Goal: Transaction & Acquisition: Purchase product/service

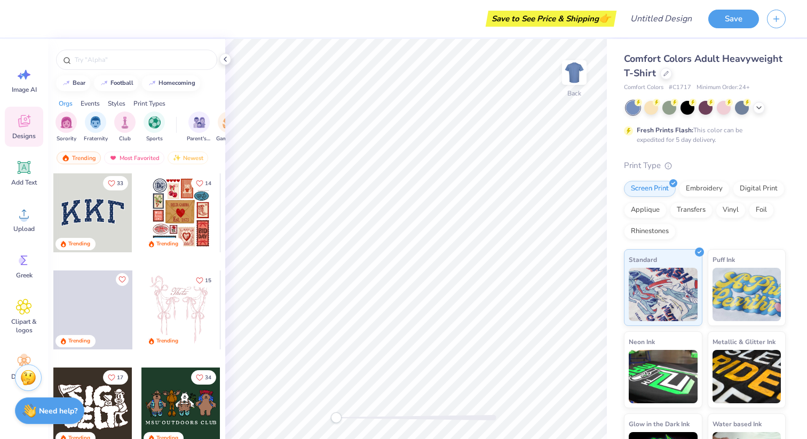
click at [105, 210] on div at bounding box center [92, 212] width 79 height 79
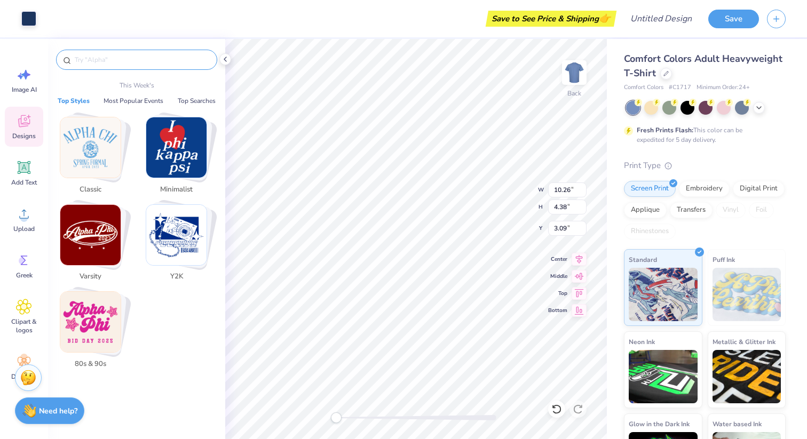
click at [99, 62] on input "text" at bounding box center [142, 59] width 137 height 11
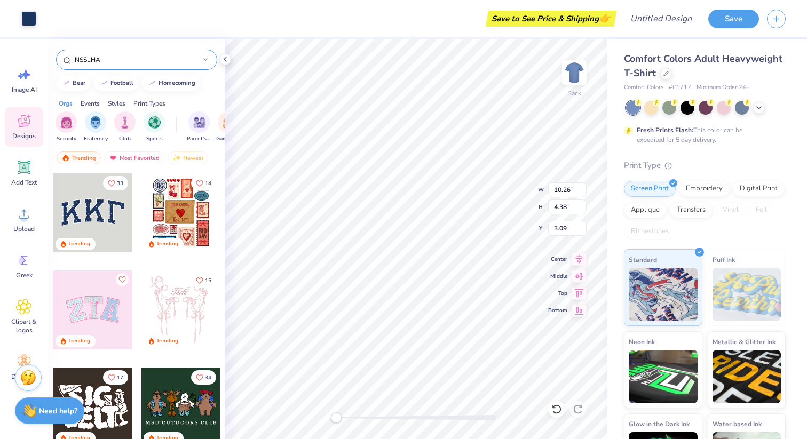
type input "NSSLHA"
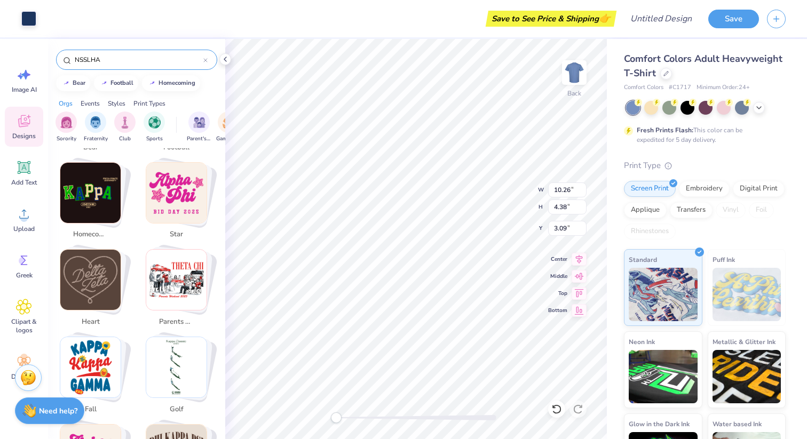
scroll to position [274, 0]
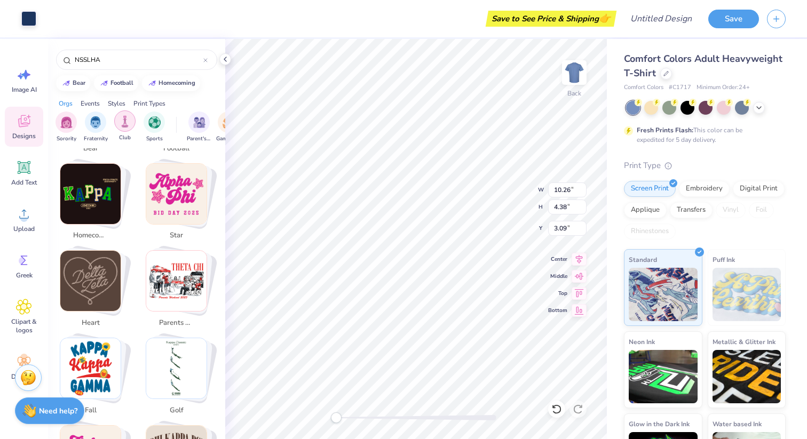
click at [126, 118] on img "filter for Club" at bounding box center [125, 121] width 12 height 12
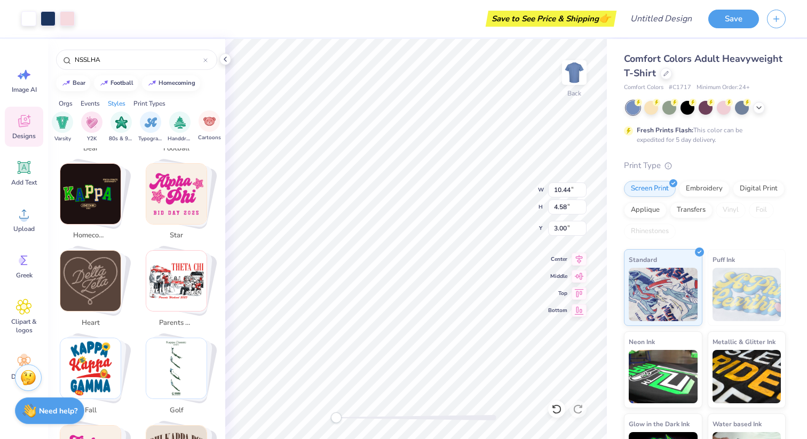
type input "9.74"
type input "4.28"
click at [28, 170] on icon at bounding box center [24, 168] width 16 height 16
type input "5.59"
type input "1.62"
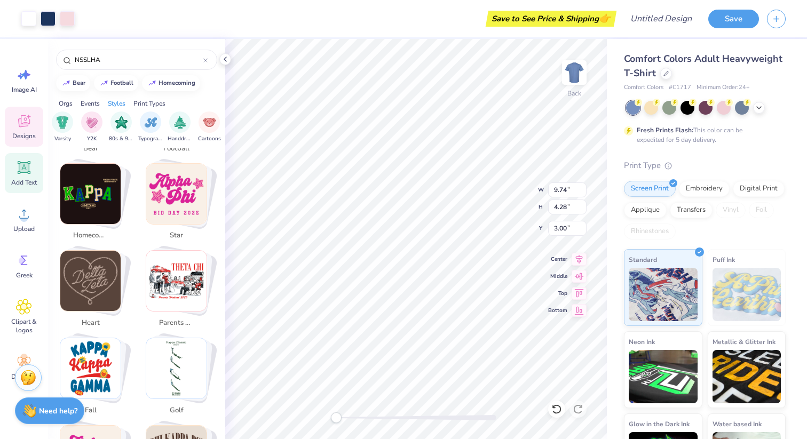
type input "11.69"
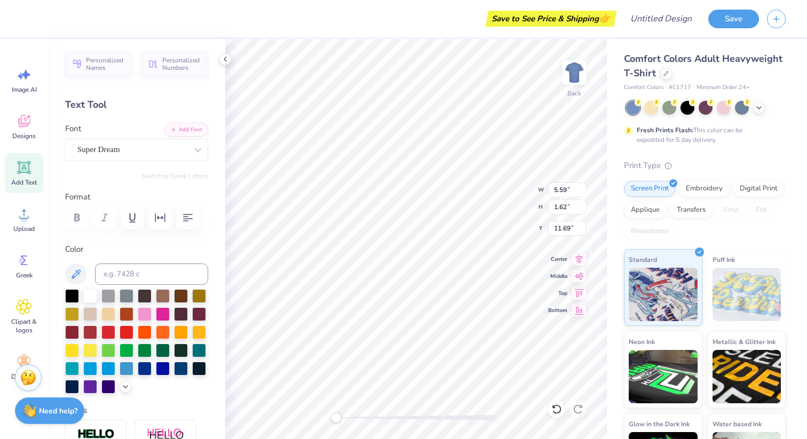
scroll to position [0, 0]
type textarea "NSSLHA"
type input "9.74"
type input "4.28"
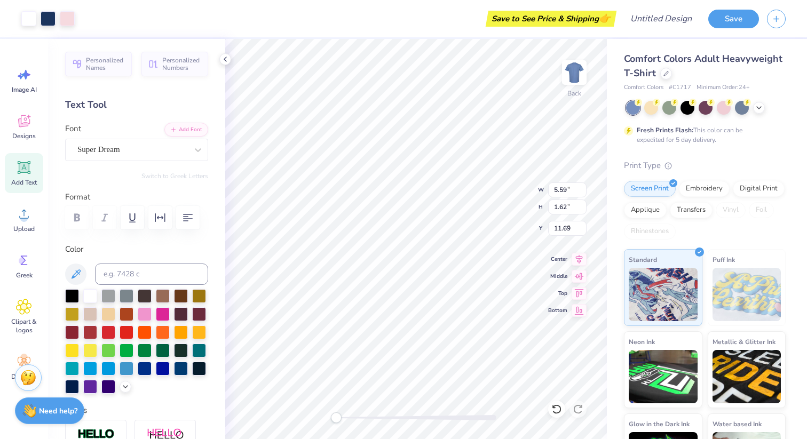
type input "3.00"
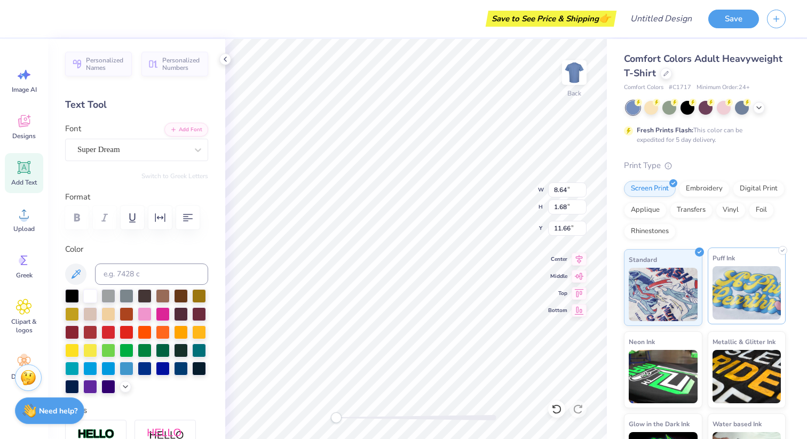
click at [729, 294] on img at bounding box center [746, 292] width 69 height 53
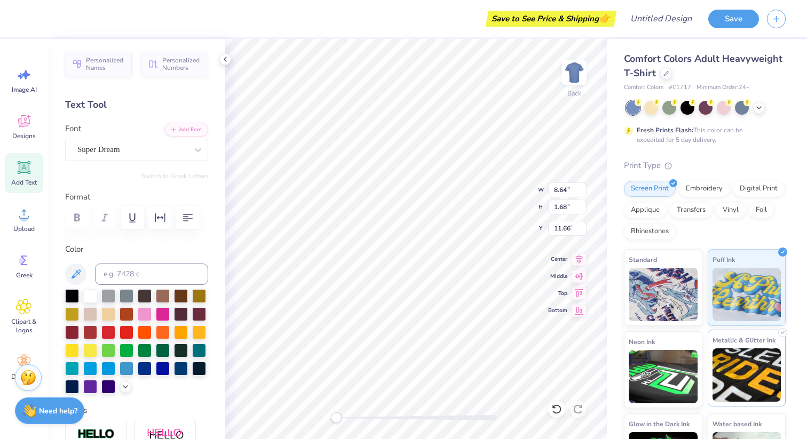
click at [739, 378] on img at bounding box center [746, 374] width 69 height 53
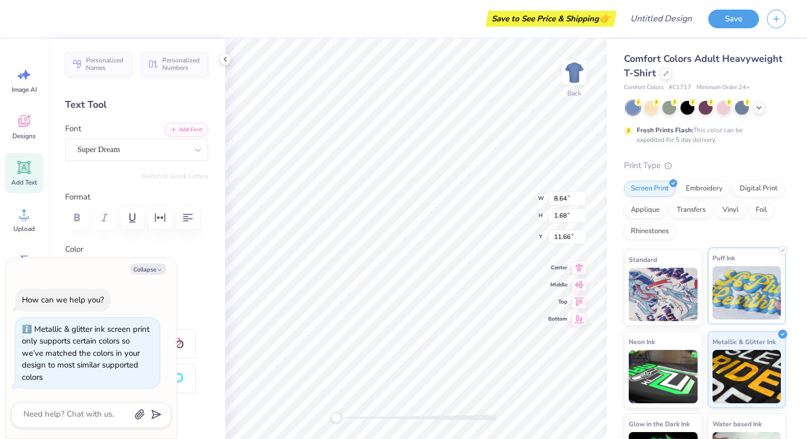
click at [738, 301] on img at bounding box center [746, 292] width 69 height 53
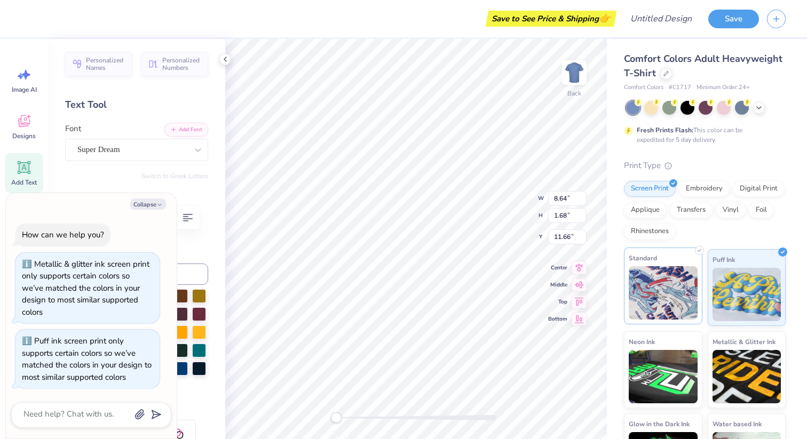
click at [679, 292] on img at bounding box center [662, 292] width 69 height 53
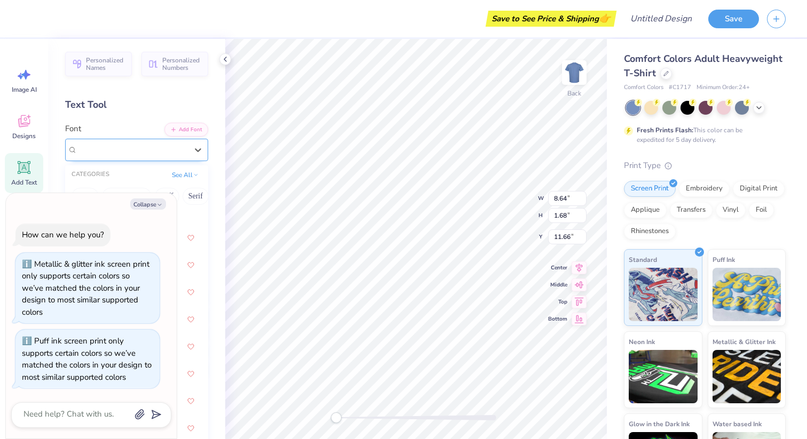
click at [133, 151] on div "Super Dream" at bounding box center [132, 149] width 112 height 17
click at [70, 418] on textarea at bounding box center [76, 414] width 108 height 14
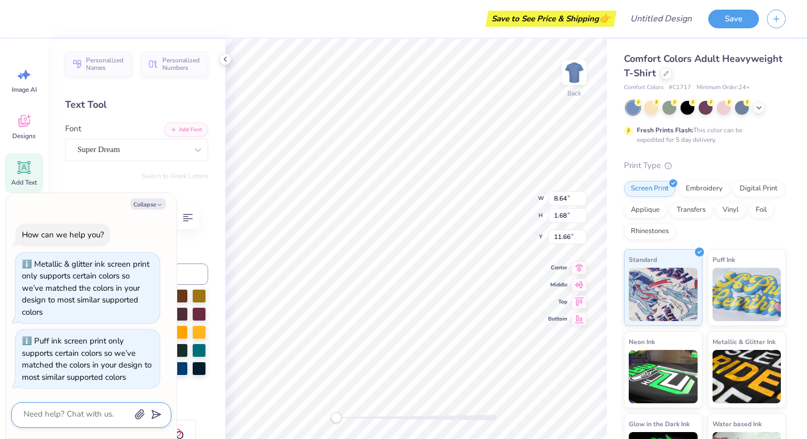
type textarea "x"
type textarea "m"
type textarea "x"
type textarea "ma"
type textarea "x"
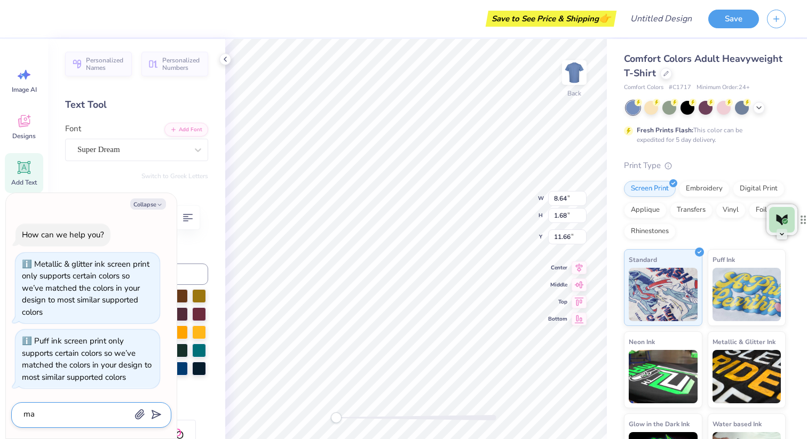
type textarea "mak"
type textarea "x"
type textarea "make"
type textarea "x"
type textarea "make"
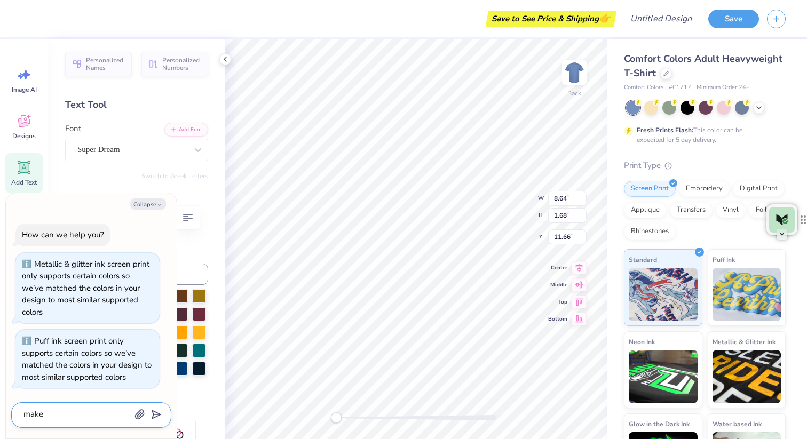
type textarea "x"
type textarea "make a"
type textarea "x"
type textarea "make a"
type textarea "x"
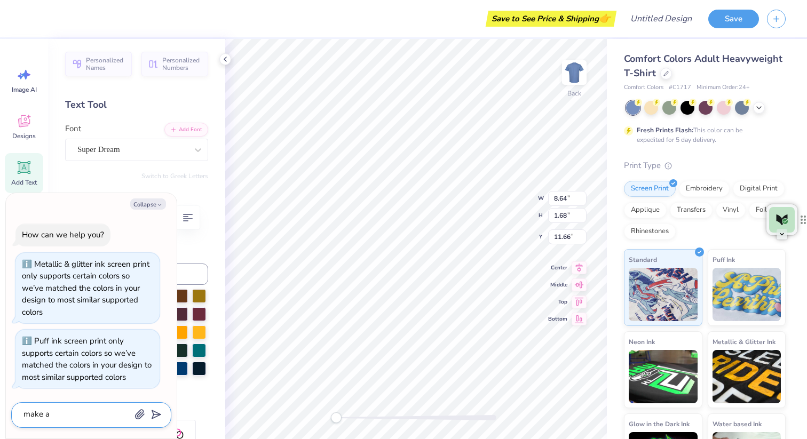
type textarea "make a s"
type textarea "x"
type textarea "make a sh"
type textarea "x"
type textarea "make a shi"
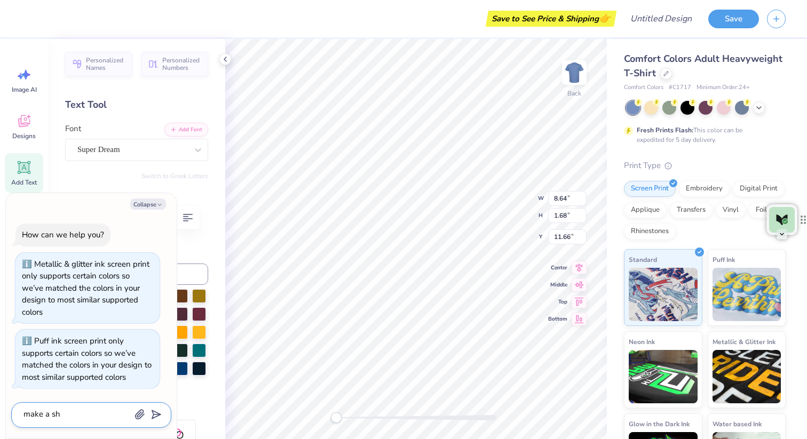
type textarea "x"
type textarea "make a shir"
type textarea "x"
type textarea "make a shirt"
type textarea "x"
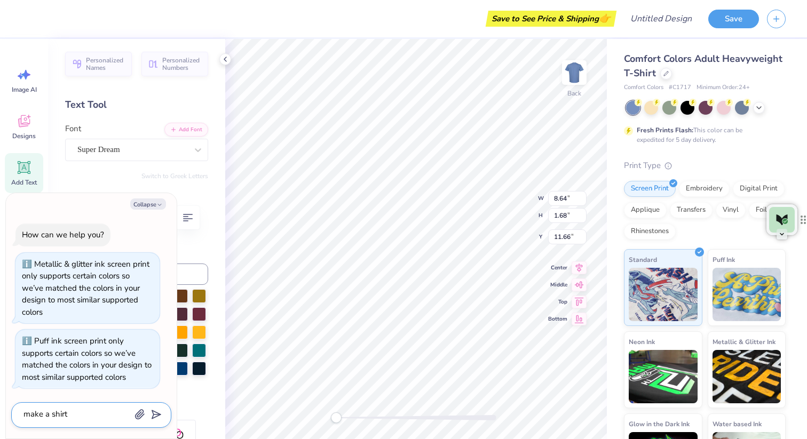
type textarea "make a shirt"
type textarea "x"
type textarea "make a shirt i"
type textarea "x"
type textarea "make a shirt iw"
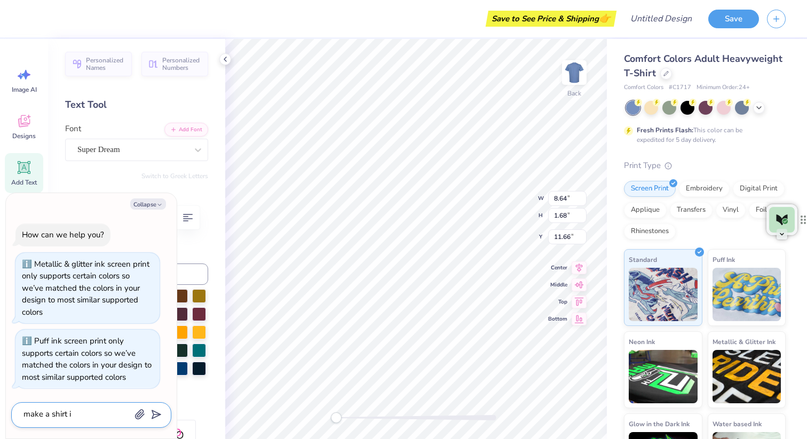
type textarea "x"
type textarea "make a shirt iwt"
type textarea "x"
type textarea "make a shirt iwth"
type textarea "x"
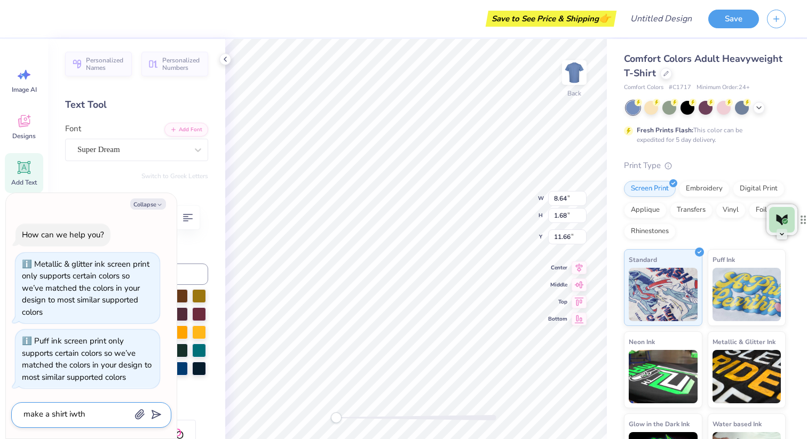
type textarea "make a shirt iwth"
type textarea "x"
type textarea "make a shirt iwth"
type textarea "x"
type textarea "make a shirt iwt"
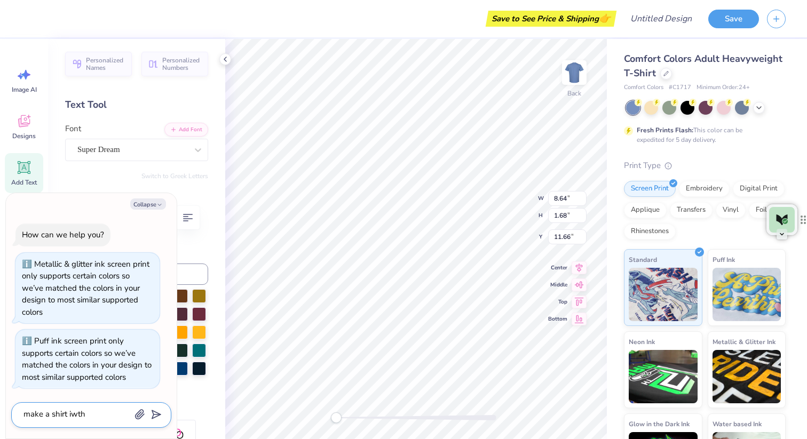
type textarea "x"
type textarea "make a shirt iw"
type textarea "x"
type textarea "make a shirt i"
type textarea "x"
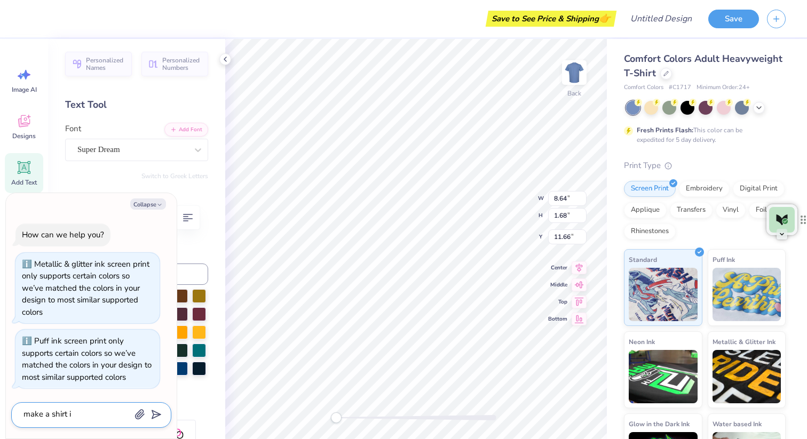
type textarea "make a shirt"
type textarea "x"
type textarea "make a shirt w"
type textarea "x"
type textarea "make a shirt wi"
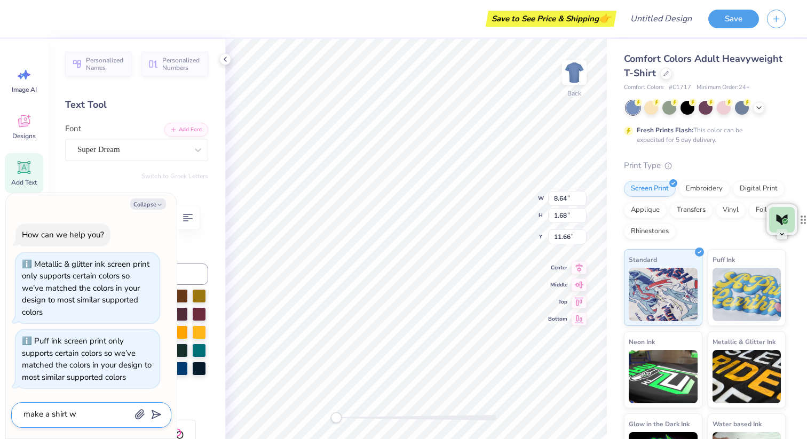
type textarea "x"
type textarea "make a shirt wit"
type textarea "x"
type textarea "make a shirt with"
type textarea "x"
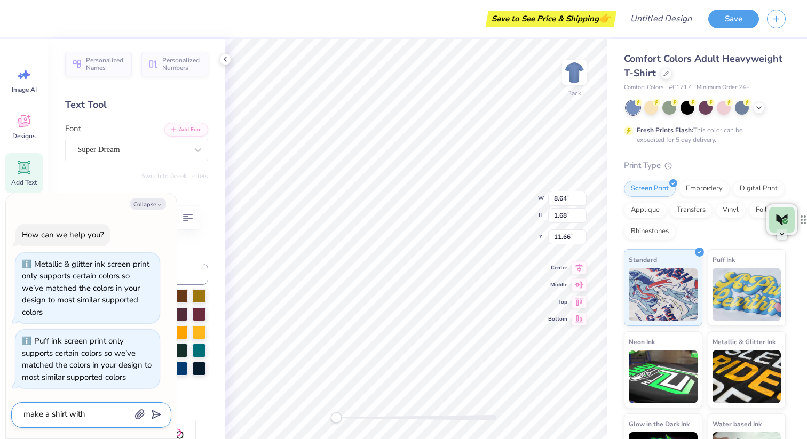
type textarea "make a shirt with"
type textarea "x"
type textarea "make a shirt with e"
type textarea "x"
type textarea "make a shirt with em"
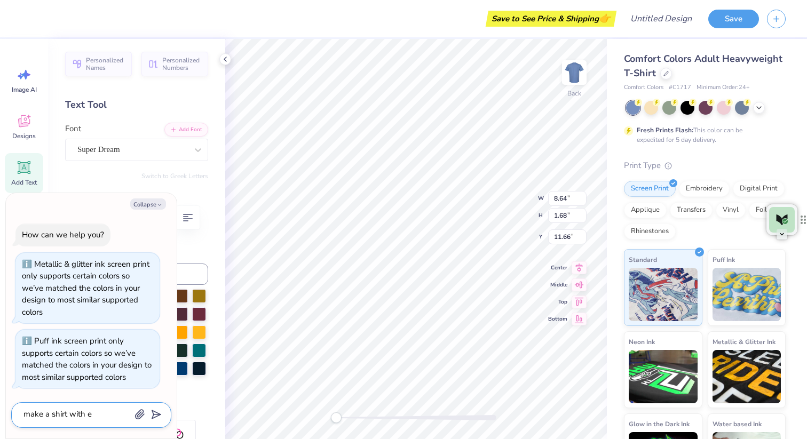
type textarea "x"
type textarea "make a shirt with emb"
type textarea "x"
type textarea "make a shirt with embr"
type textarea "x"
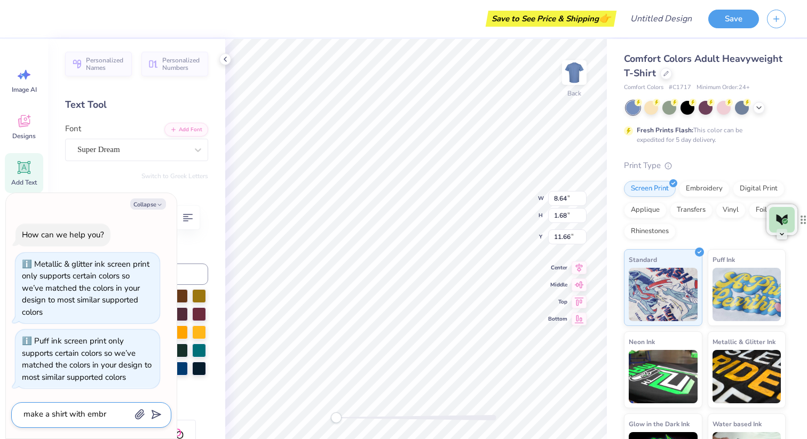
type textarea "make a shirt with embro"
type textarea "x"
type textarea "make a shirt with embroa"
type textarea "x"
type textarea "make a shirt with embroad"
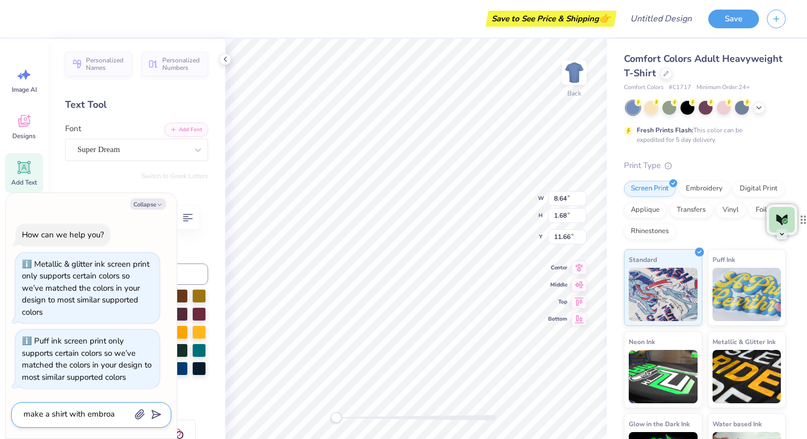
type textarea "x"
type textarea "make a shirt with embroa"
type textarea "x"
type textarea "make a shirt with embro"
type textarea "x"
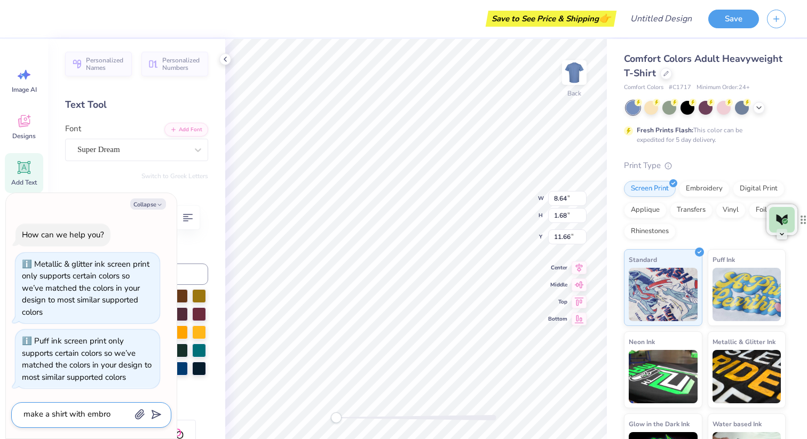
type textarea "make a shirt with embr"
type textarea "x"
type textarea "make a shirt with embro"
type textarea "x"
type textarea "make a shirt with embroi"
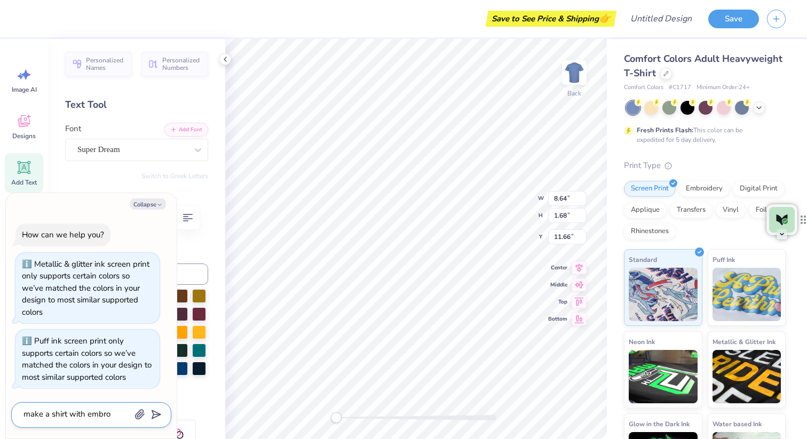
type textarea "x"
type textarea "make a shirt with embroid"
type textarea "x"
type textarea "make a shirt with embroide"
type textarea "x"
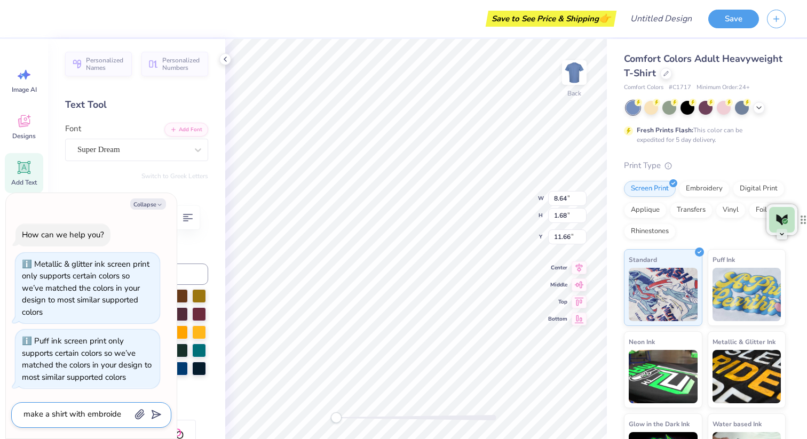
type textarea "make a shirt with embroider"
type textarea "x"
type textarea "make a shirt with embroidere"
type textarea "x"
type textarea "make a shirt with embroidered"
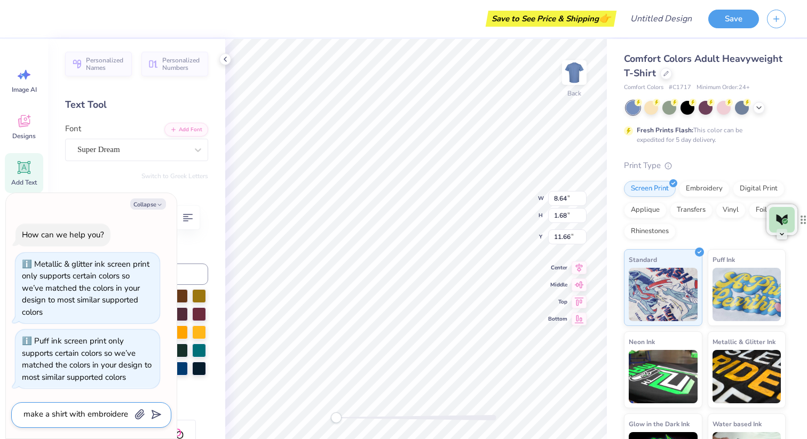
type textarea "x"
type textarea "make a shirt with embroidered"
type textarea "x"
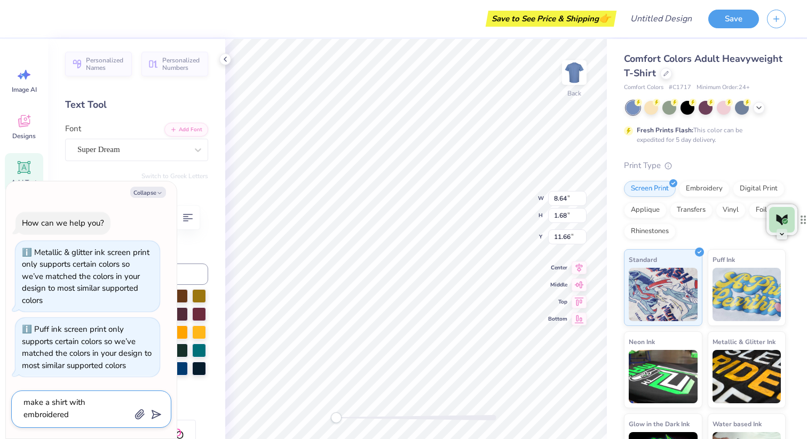
type textarea "make a shirt with embroidered p"
type textarea "x"
type textarea "make a shirt with embroidered pa"
type textarea "x"
type textarea "make a shirt with embroidered pat"
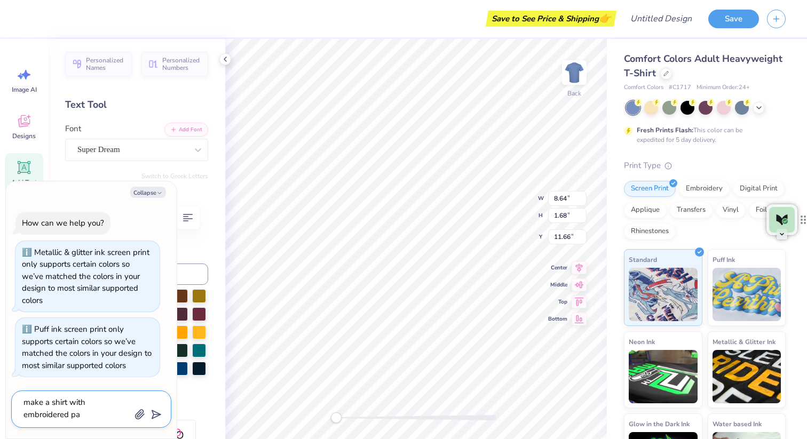
type textarea "x"
type textarea "make a shirt with embroidered path"
type textarea "x"
type textarea "make a shirt with embroidered pat"
type textarea "x"
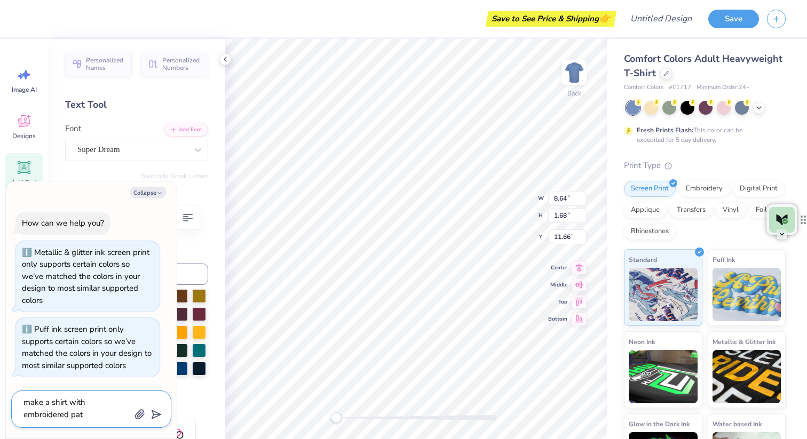
type textarea "make a shirt with embroidered patc"
type textarea "x"
type textarea "make a shirt with embroidered patch"
type textarea "x"
type textarea "make a shirt with embroidered patchw"
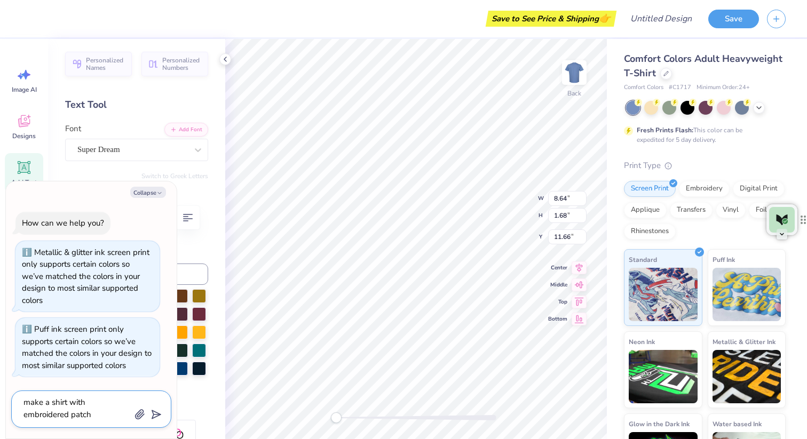
type textarea "x"
type textarea "make a shirt with embroidered patchwo"
type textarea "x"
type textarea "make a shirt with embroidered patchwor"
type textarea "x"
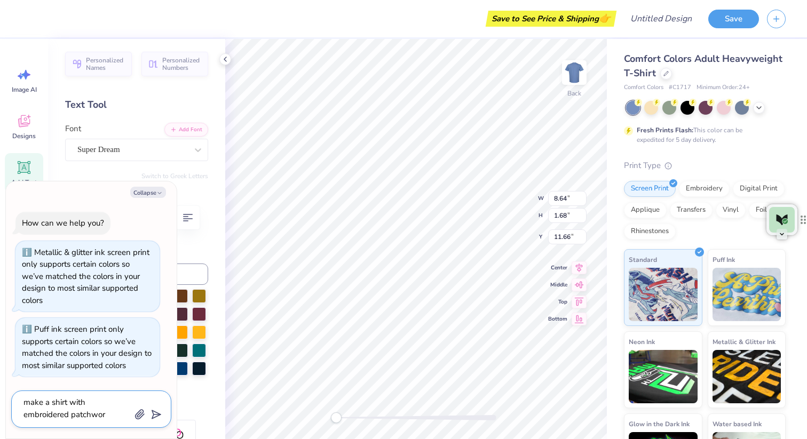
type textarea "make a shirt with embroidered patchwork"
type textarea "x"
type textarea "make a shirt with embroidered patchwork"
type textarea "x"
type textarea "make a shirt with embroidered patchwork l"
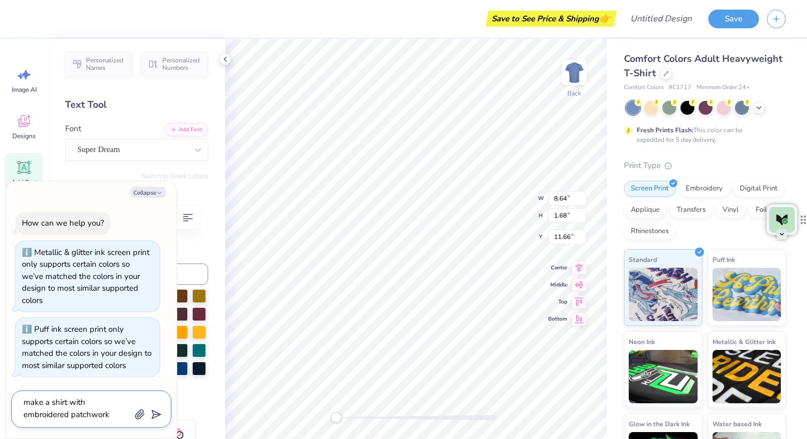
type textarea "x"
type textarea "make a shirt with embroidered patchwork le"
type textarea "x"
type textarea "make a shirt with embroidered patchwork let"
type textarea "x"
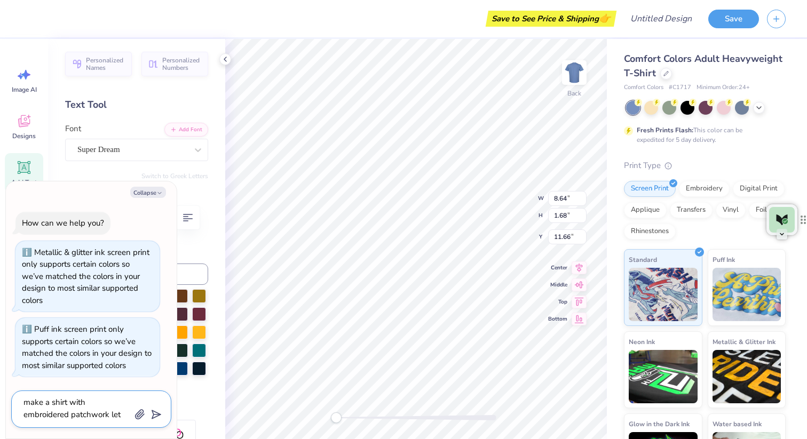
type textarea "make a shirt with embroidered patchwork lett"
type textarea "x"
type textarea "make a shirt with embroidered patchwork lette"
type textarea "x"
type textarea "make a shirt with embroidered patchwork letter"
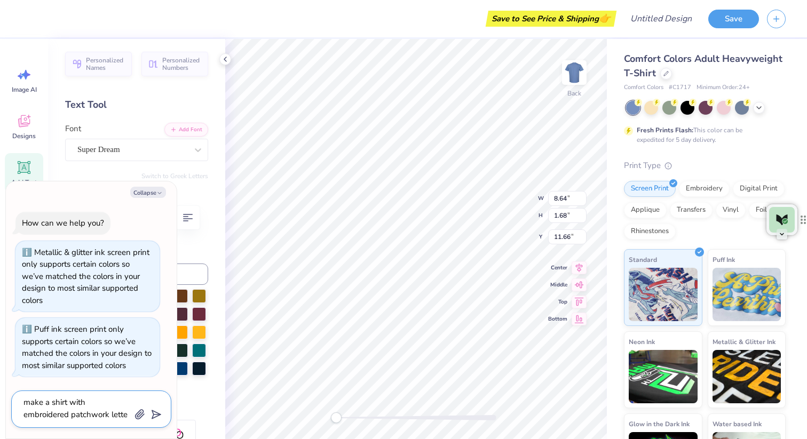
type textarea "x"
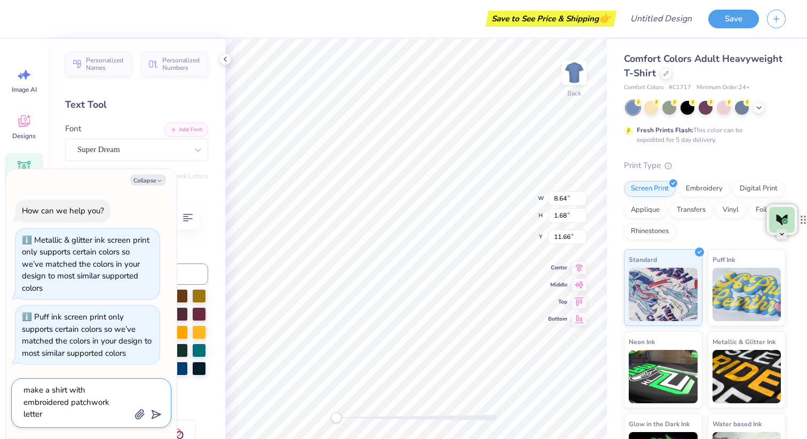
type textarea "make a shirt with embroidered patchwork letters"
type textarea "x"
type textarea "make a shirt with embroidered patchwork letters"
type textarea "x"
type textarea "make a shirt with embroidered patchwork letters s"
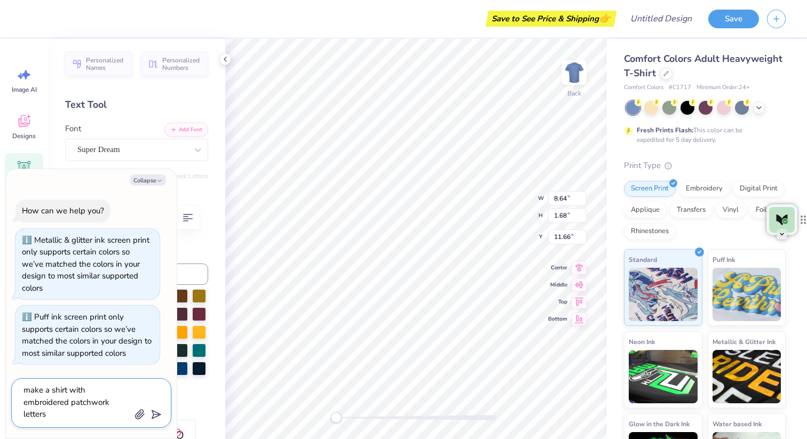
type textarea "x"
type textarea "make a shirt with embroidered patchwork letters sp"
type textarea "x"
type textarea "make a shirt with embroidered patchwork letters spe"
type textarea "x"
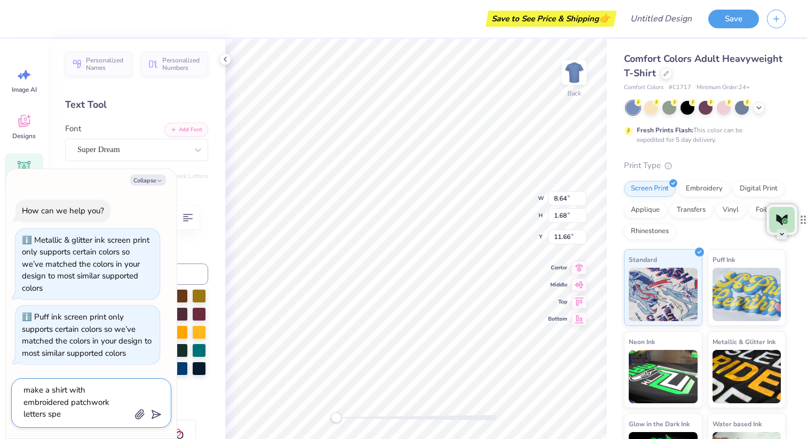
type textarea "make a shirt with embroidered patchwork letters spel"
type textarea "x"
type textarea "make a shirt with embroidered patchwork letters spell"
type textarea "x"
type textarea "make a shirt with embroidered patchwork letters spelli"
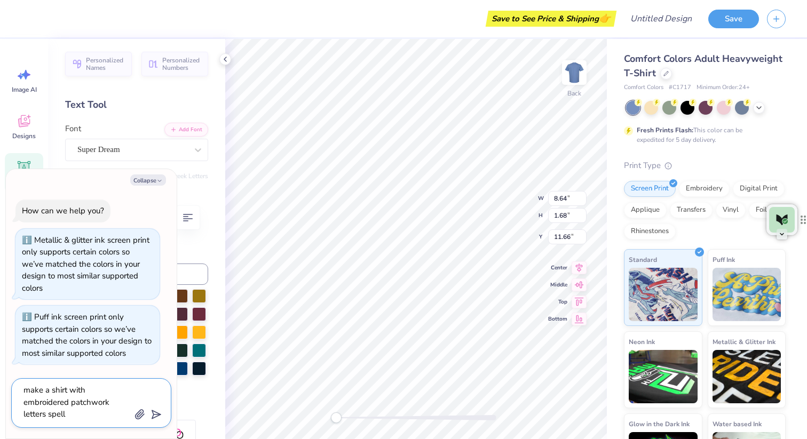
type textarea "x"
type textarea "make a shirt with embroidered patchwork letters spellin"
type textarea "x"
type textarea "make a shirt with embroidered patchwork letters spelling"
type textarea "x"
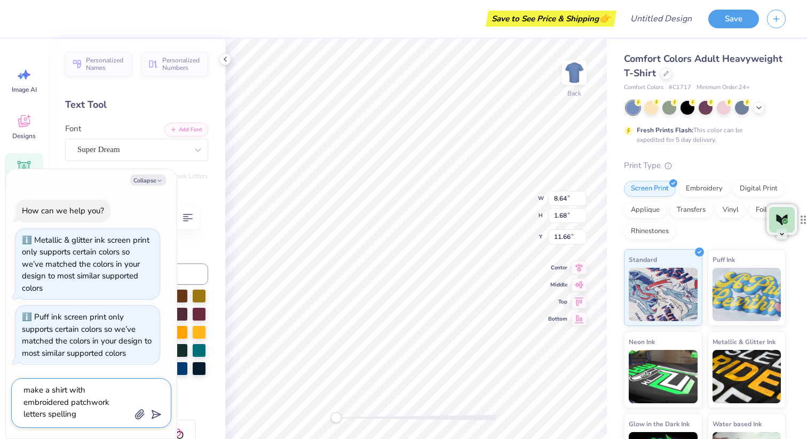
type textarea "make a shirt with embroidered patchwork letters spelling"
type textarea "x"
type textarea "make a shirt with embroidered patchwork letters spelling o"
type textarea "x"
type textarea "make a shirt with embroidered patchwork letters spelling ou"
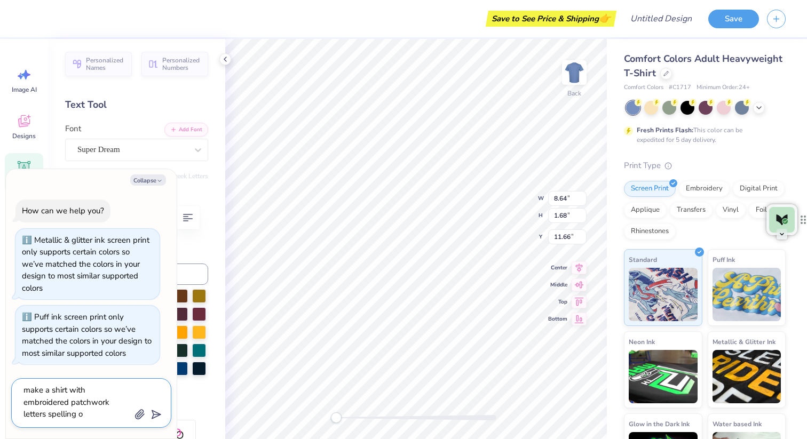
type textarea "x"
type textarea "make a shirt with embroidered patchwork letters spelling out"
type textarea "x"
type textarea "make a shirt with embroidered patchwork letters spelling out"
type textarea "x"
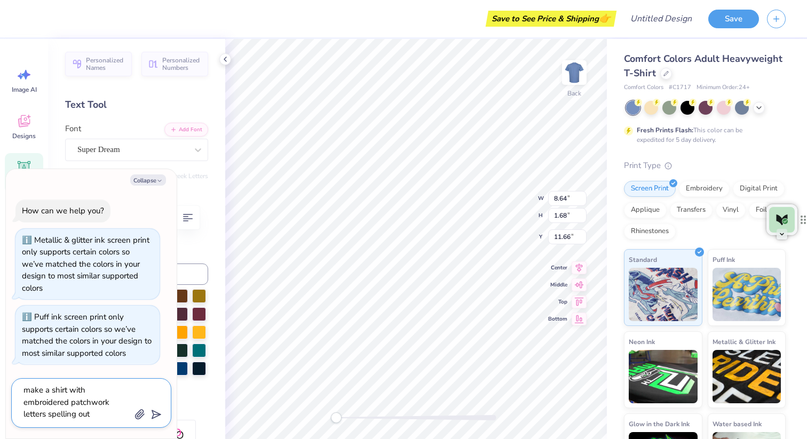
type textarea "make a shirt with embroidered patchwork letters spelling out N"
type textarea "x"
type textarea "make a shirt with embroidered patchwork letters spelling out NS"
type textarea "x"
type textarea "make a shirt with embroidered patchwork letters spelling out NSS"
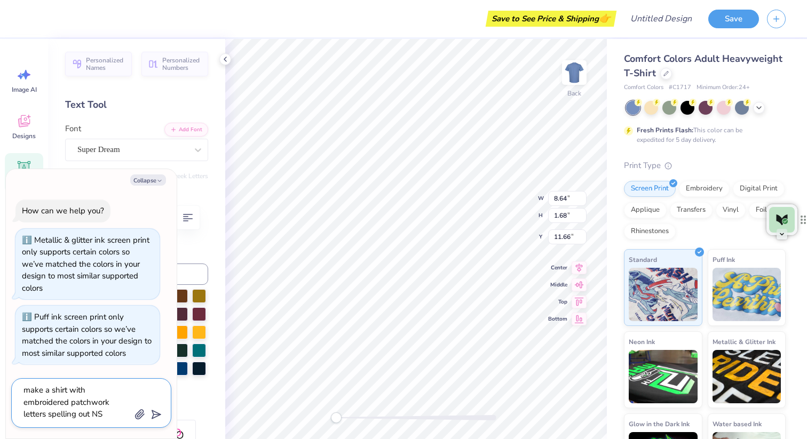
type textarea "x"
type textarea "make a shirt with embroidered patchwork letters spelling out NSSL"
type textarea "x"
type textarea "make a shirt with embroidered patchwork letters spelling out NSSLH"
type textarea "x"
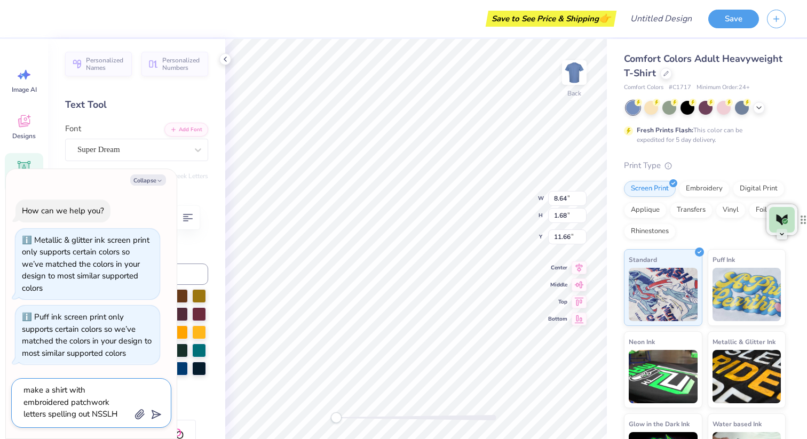
type textarea "make a shirt with embroidered patchwork letters spelling out NSSLHA"
type textarea "x"
type textarea "make a shirt with embroidered patchwork letters spelling out NSSLHA"
type textarea "x"
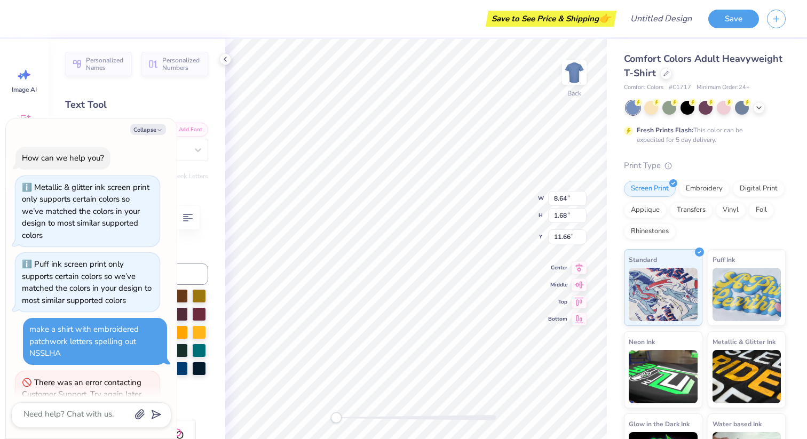
scroll to position [36, 0]
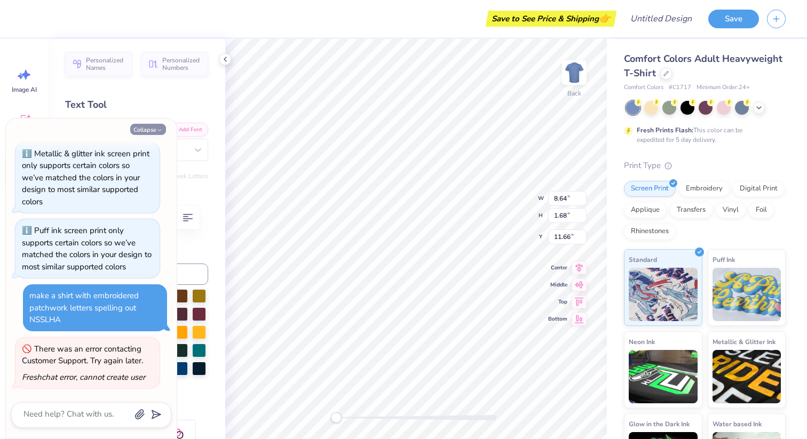
click at [159, 130] on icon "button" at bounding box center [159, 130] width 6 height 6
type textarea "x"
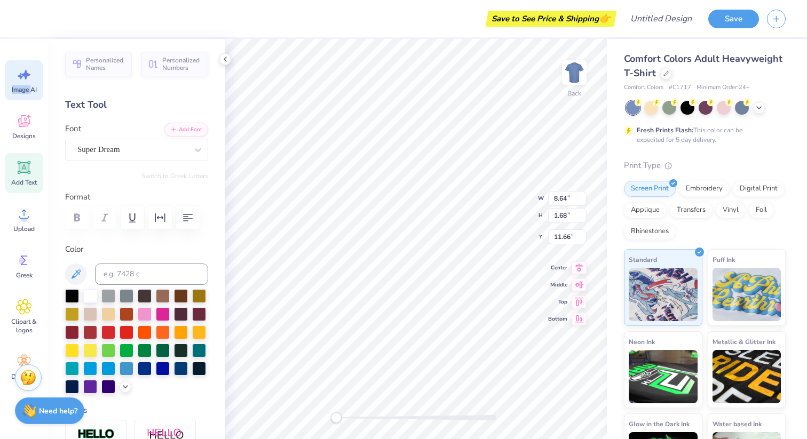
click at [33, 85] on span "Image AI" at bounding box center [24, 89] width 25 height 9
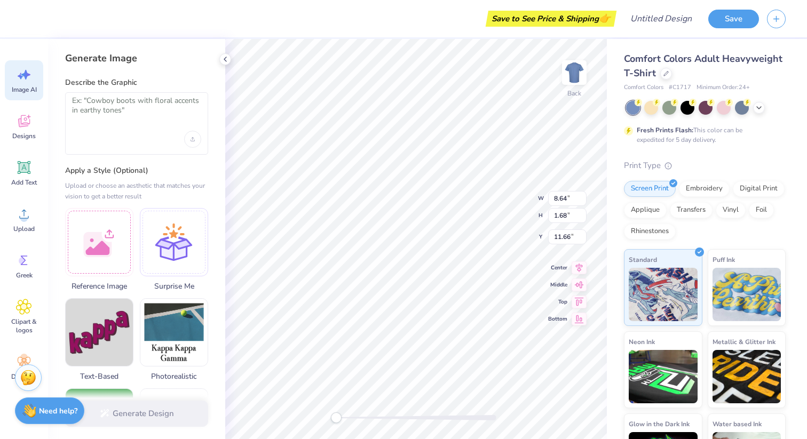
click at [162, 94] on div at bounding box center [136, 123] width 143 height 62
click at [162, 109] on textarea at bounding box center [136, 109] width 129 height 27
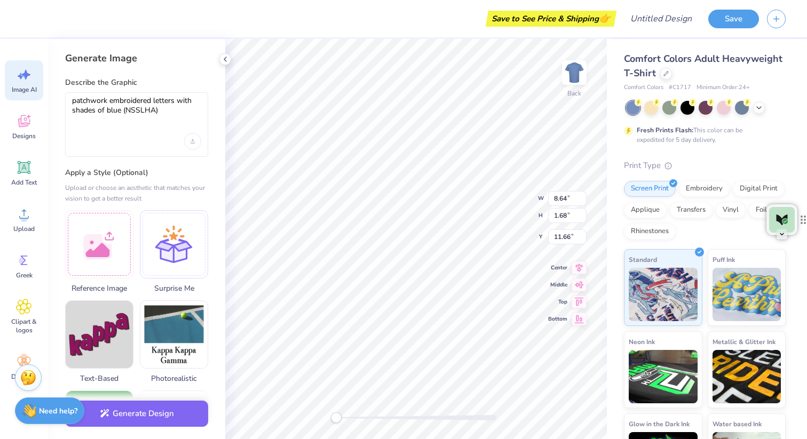
click at [204, 136] on div "patchwork embroidered letters with shades of blue (NSSLHA) patchwork embroidere…" at bounding box center [136, 124] width 143 height 65
click at [190, 144] on div "Upload image" at bounding box center [192, 141] width 17 height 17
click at [147, 121] on textarea "patchwork embroidered letters with shades of blue (NSSLHA)" at bounding box center [136, 110] width 129 height 29
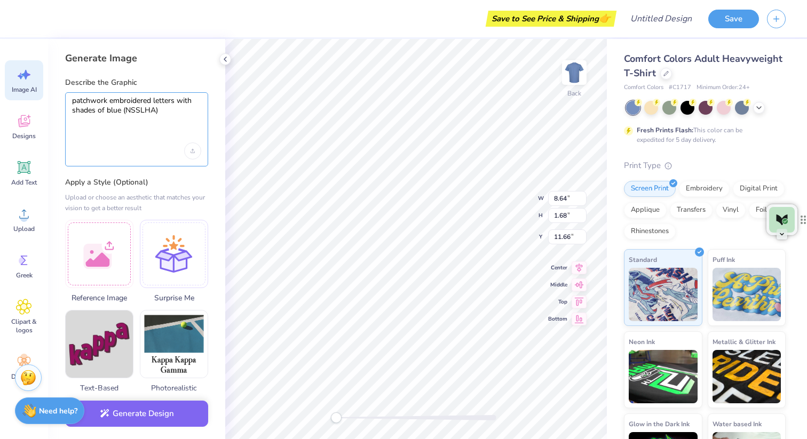
type textarea "patchwork embroidered letters with shades of blue (NSSLHA)"
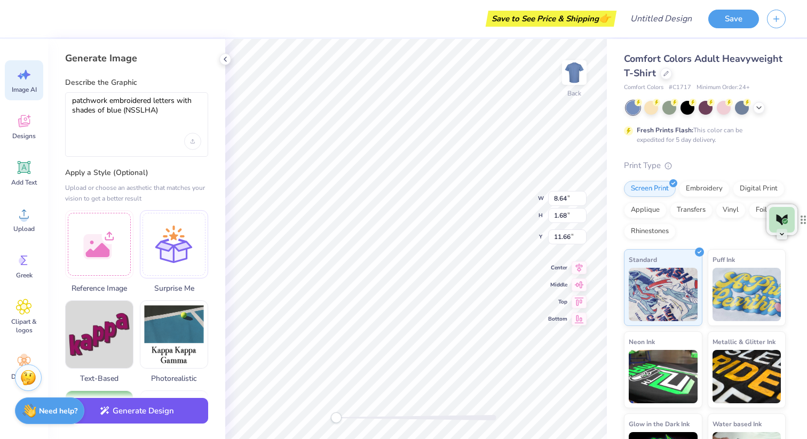
click at [123, 408] on button "Generate Design" at bounding box center [136, 411] width 143 height 26
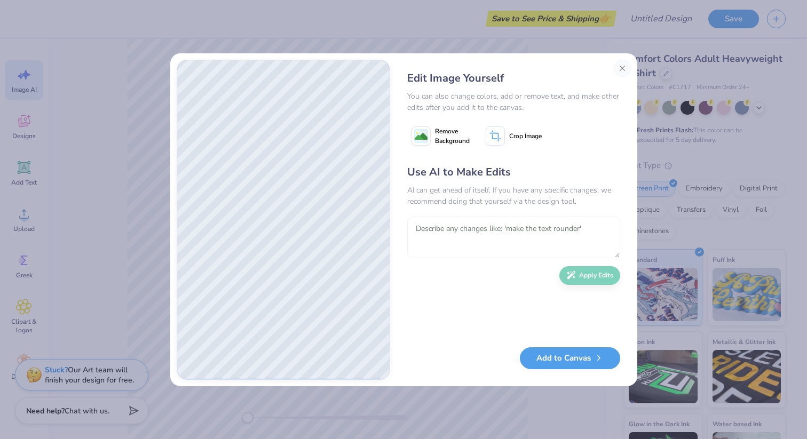
click at [490, 229] on textarea at bounding box center [513, 238] width 213 height 42
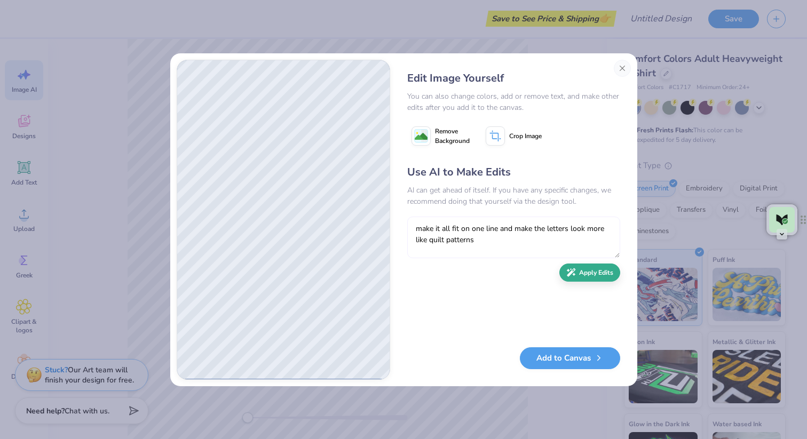
type textarea "make it all fit on one line and make the letters look more like quilt patterns"
click at [584, 271] on button "Apply Edits" at bounding box center [589, 273] width 61 height 19
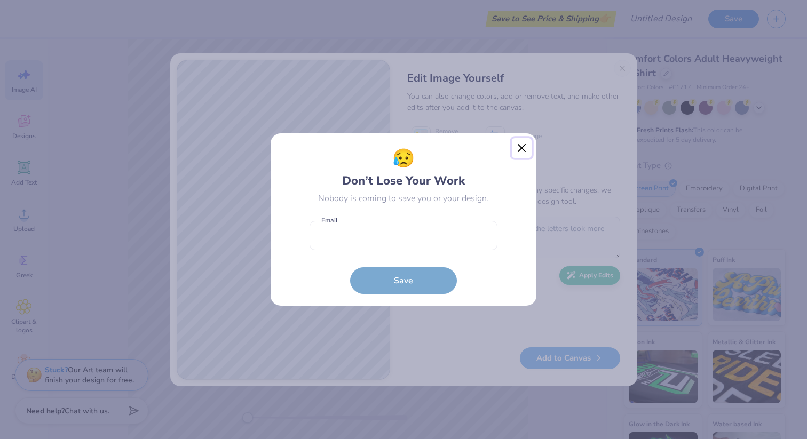
click at [520, 146] on button "Close" at bounding box center [522, 148] width 20 height 20
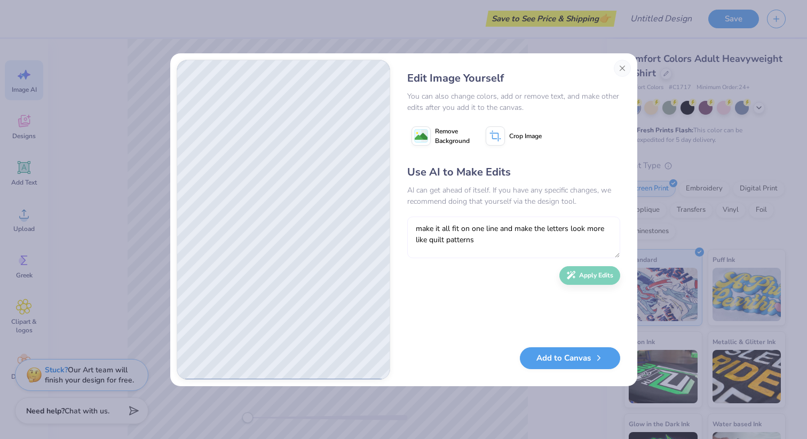
click at [607, 220] on textarea "make it all fit on one line and make the letters look more like quilt patterns" at bounding box center [513, 238] width 213 height 42
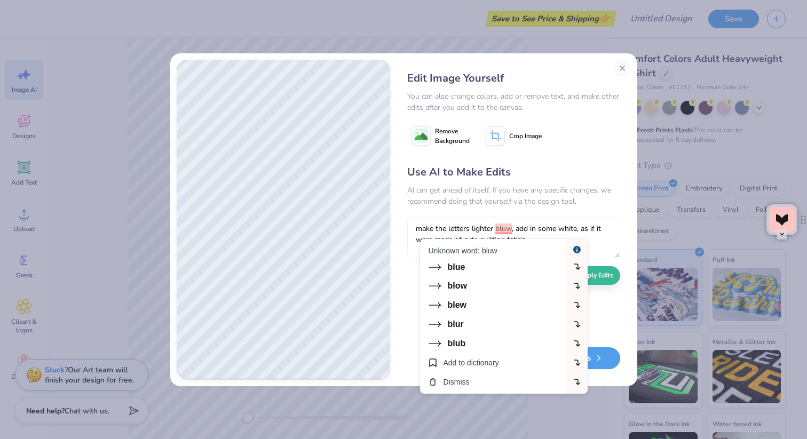
click at [512, 230] on textarea "make the letters lighter bluw, add in some white, as if it were made of cute qu…" at bounding box center [513, 238] width 213 height 42
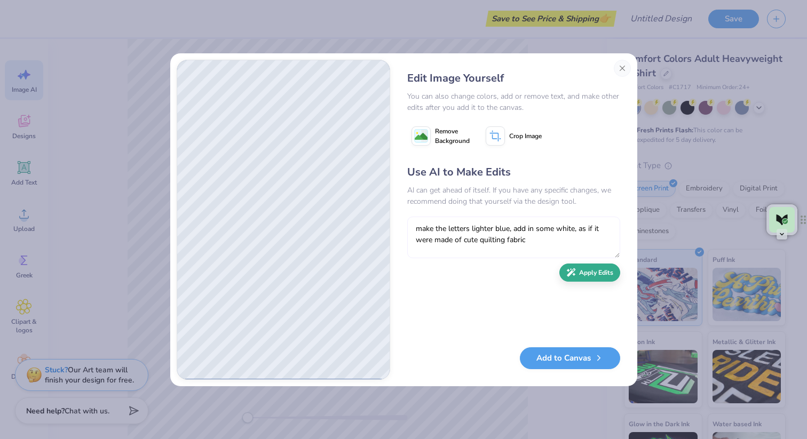
type textarea "make the letters lighter blue, add in some white, as if it were made of cute qu…"
click at [571, 276] on icon "button" at bounding box center [571, 273] width 10 height 10
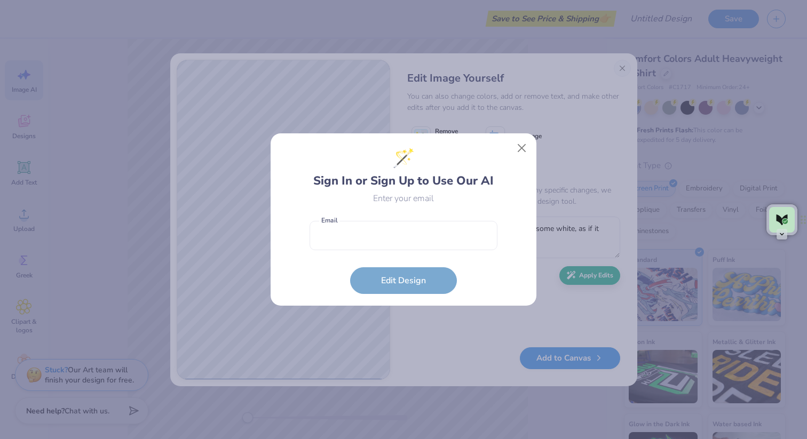
click at [399, 279] on form "Email is a required field Email Edit Design" at bounding box center [403, 255] width 188 height 78
click at [429, 242] on input "email" at bounding box center [403, 235] width 188 height 29
type input "meghanlepsis@icloud.com"
click at [404, 269] on button "Edit Design" at bounding box center [403, 278] width 107 height 27
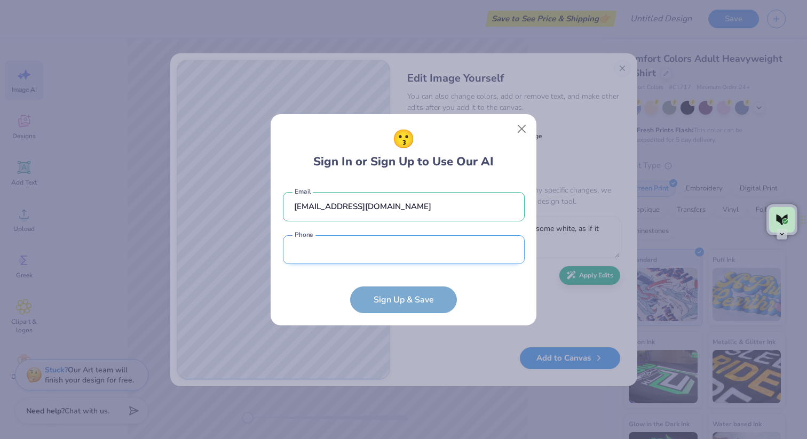
click at [392, 260] on input "tel" at bounding box center [404, 249] width 242 height 29
type input "(609) 605-2769"
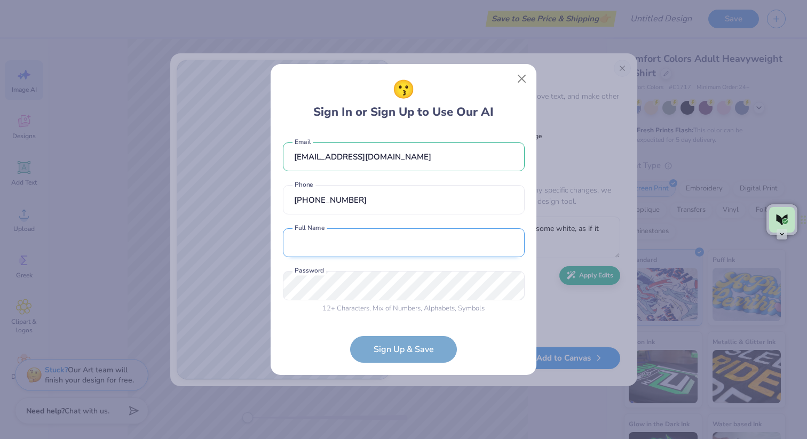
click at [387, 240] on input "text" at bounding box center [404, 242] width 242 height 29
type input "Meghan Lepsis"
click at [411, 353] on form "meghanlepsis@icloud.com Email (609) 605-2769 Phone Meghan Lepsis Full Name 12 +…" at bounding box center [404, 248] width 242 height 232
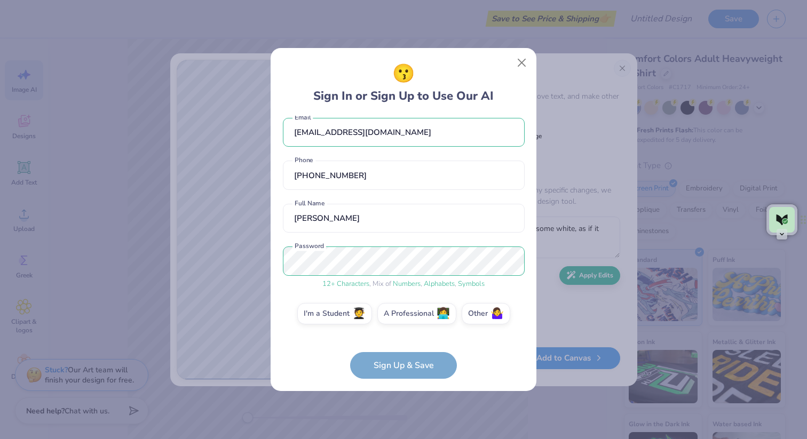
click at [397, 372] on form "meghanlepsis@icloud.com Email (609) 605-2769 Phone Meghan Lepsis Full Name 12 +…" at bounding box center [404, 248] width 242 height 264
click at [352, 315] on label "I'm a Student 🧑‍🎓" at bounding box center [334, 311] width 75 height 21
click at [400, 322] on input "I'm a Student 🧑‍🎓" at bounding box center [403, 325] width 7 height 7
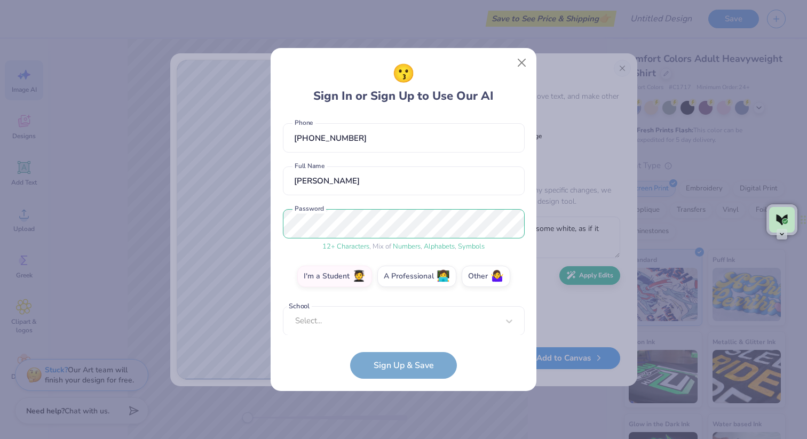
click at [377, 335] on form "meghanlepsis@icloud.com Email (609) 605-2769 Phone Meghan Lepsis Full Name 12 +…" at bounding box center [404, 248] width 242 height 264
click at [364, 320] on div "Select..." at bounding box center [404, 320] width 242 height 29
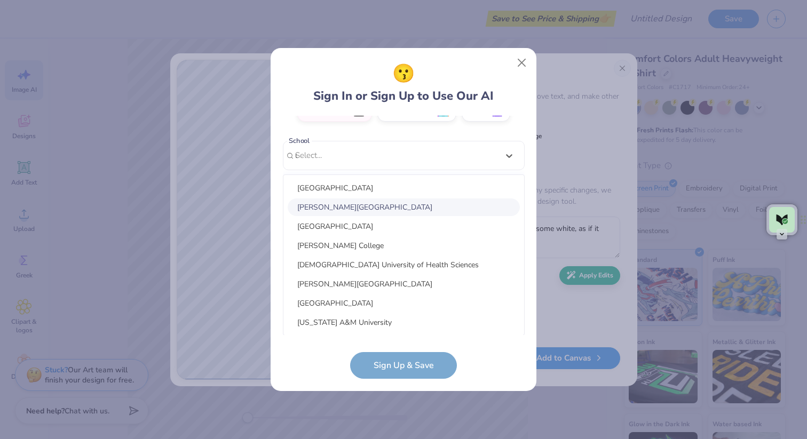
scroll to position [87, 0]
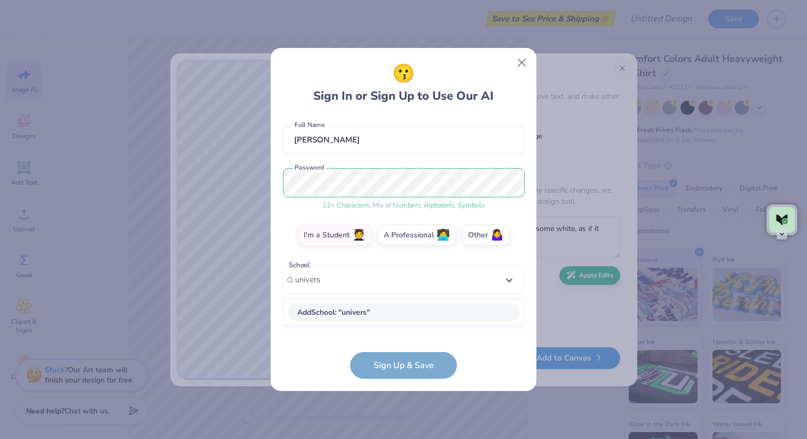
type input "universi"
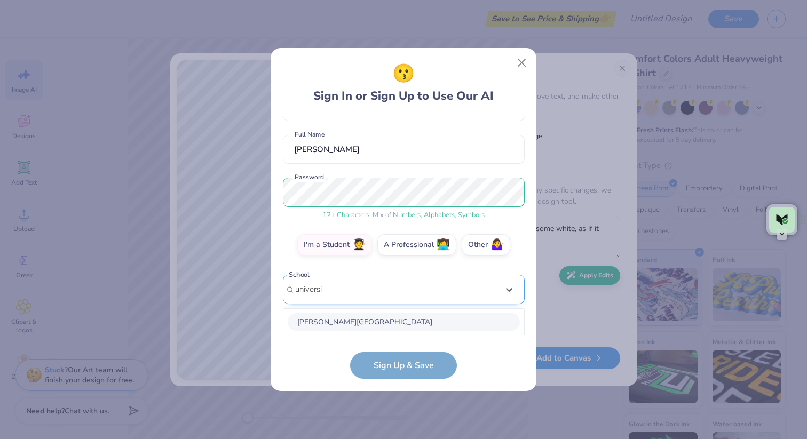
scroll to position [211, 0]
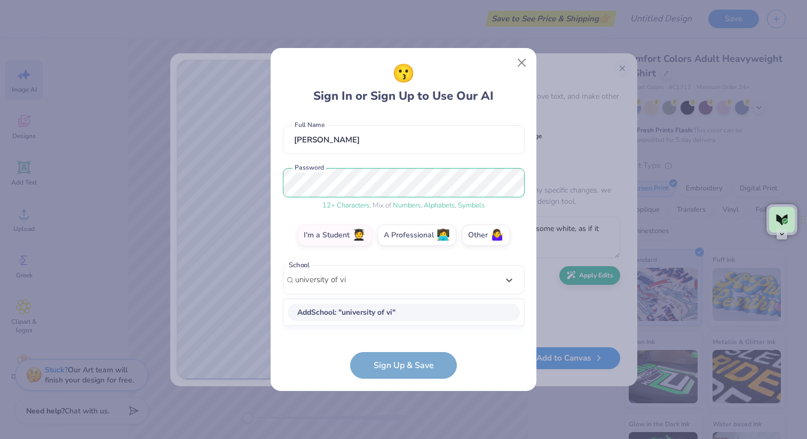
scroll to position [77, 0]
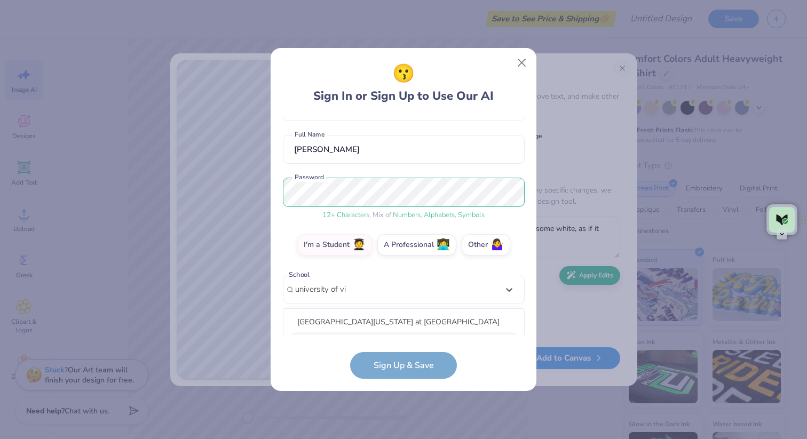
click at [450, 332] on div "The [GEOGRAPHIC_DATA][US_STATE]" at bounding box center [404, 341] width 232 height 18
type input "university of vi"
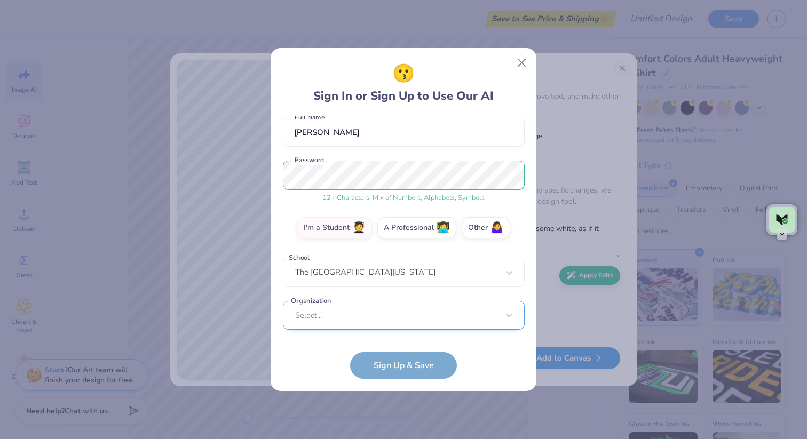
click at [406, 329] on div "meghanlepsis@icloud.com Email (609) 605-2769 Phone Meghan Lepsis Full Name 12 +…" at bounding box center [404, 226] width 242 height 220
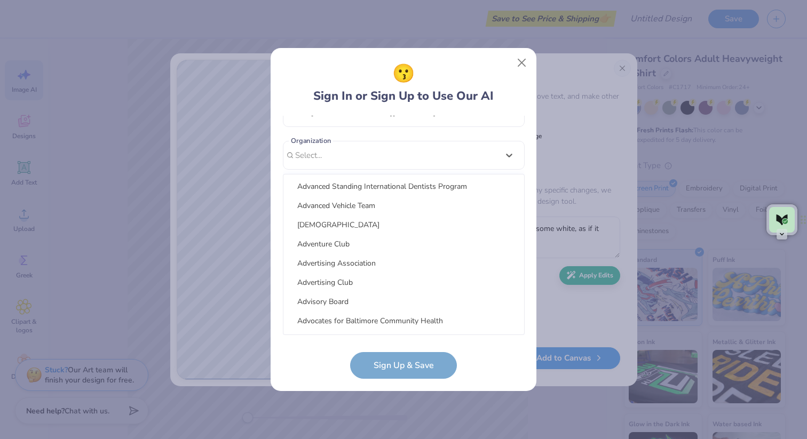
scroll to position [2151, 0]
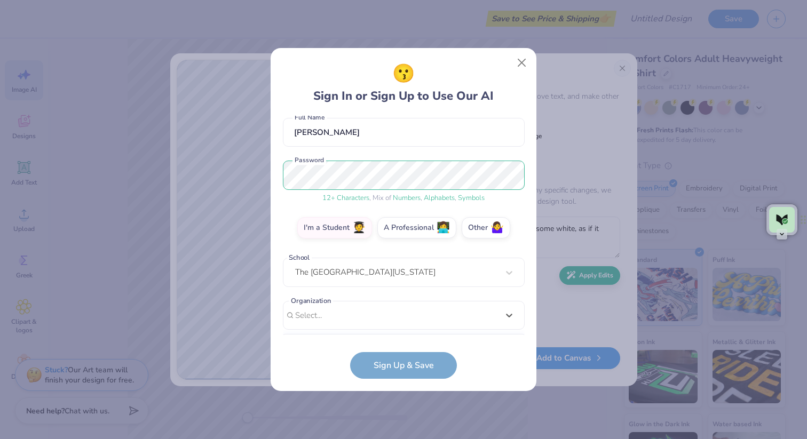
click at [358, 150] on div "meghanlepsis@icloud.com Email (609) 605-2769 Phone Meghan Lepsis Full Name 12 +…" at bounding box center [404, 226] width 242 height 220
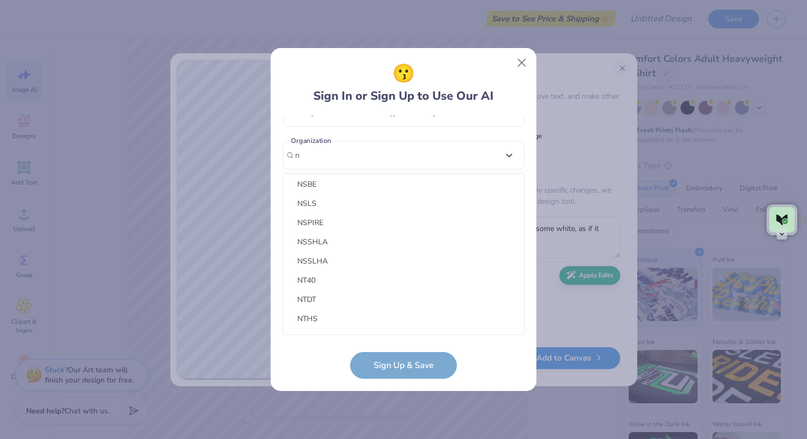
scroll to position [1207, 0]
click at [334, 244] on div "NSSHLA" at bounding box center [404, 249] width 232 height 18
type input "n"
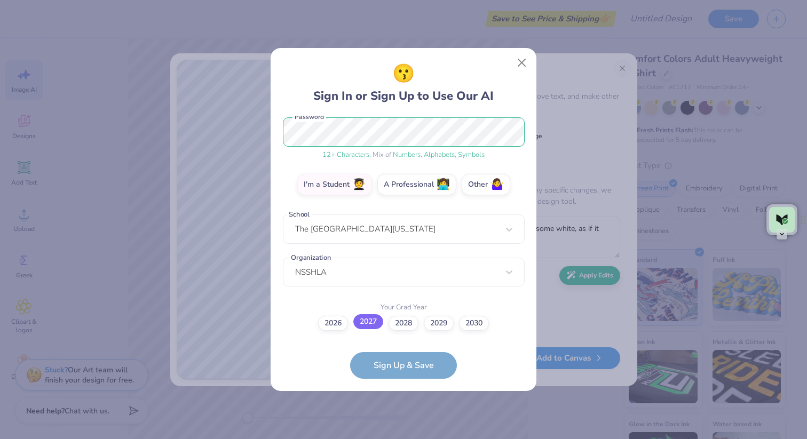
click at [367, 326] on label "2027" at bounding box center [368, 321] width 30 height 15
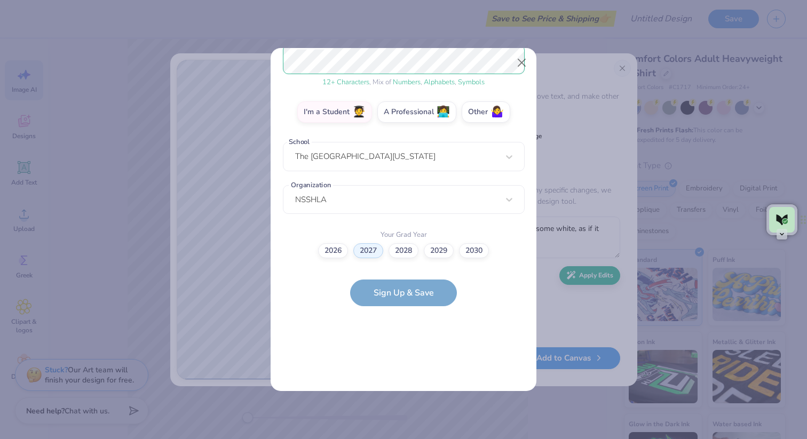
scroll to position [0, 0]
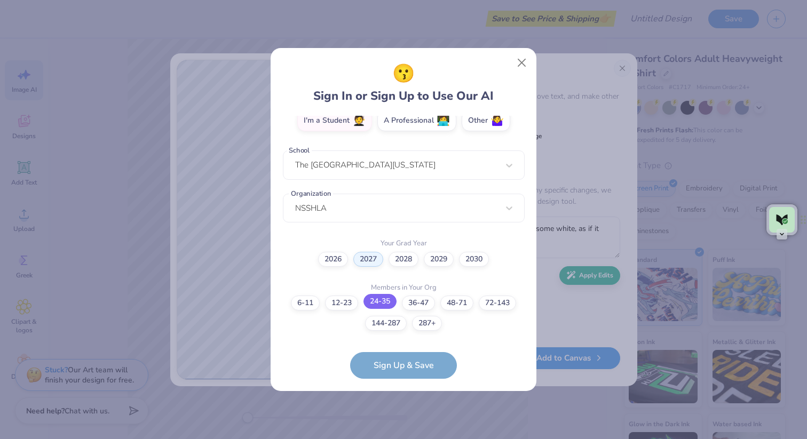
click at [377, 302] on label "24-35" at bounding box center [379, 301] width 33 height 15
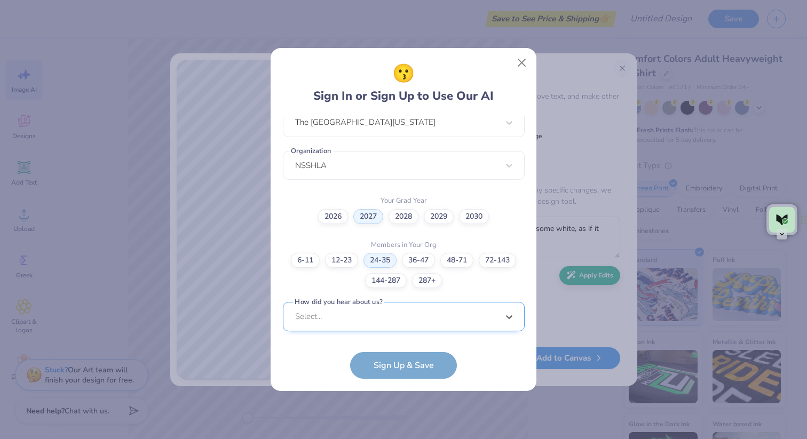
click at [382, 314] on div "option Word of Mouth focused, 8 of 15. 15 results available. Use Up and Down to…" at bounding box center [404, 399] width 242 height 195
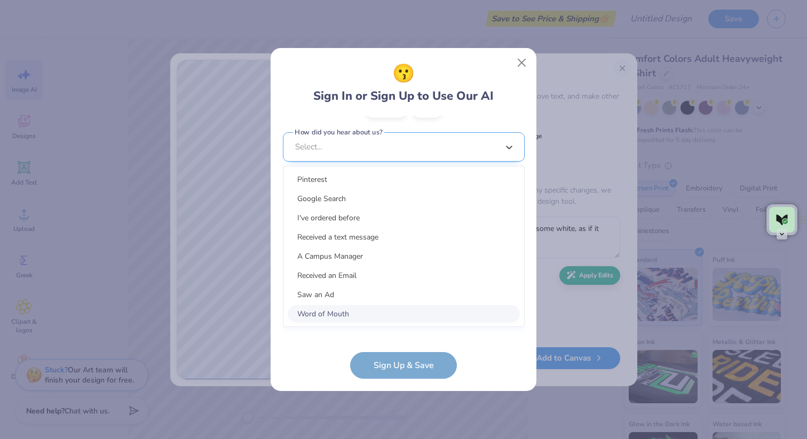
scroll to position [404, 0]
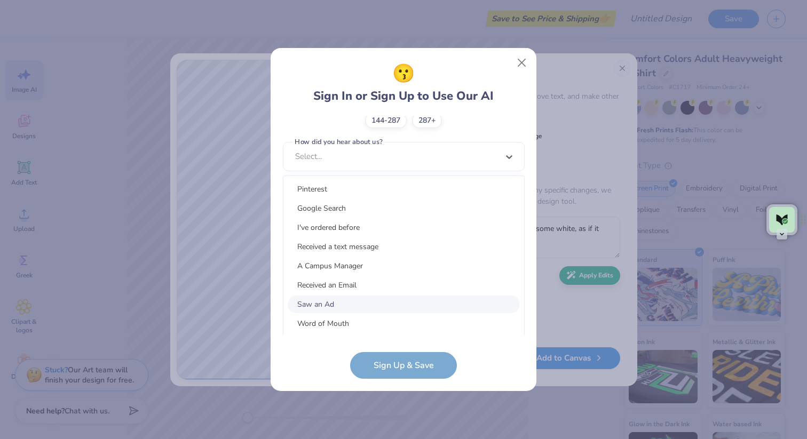
click at [359, 305] on div "Saw an Ad" at bounding box center [404, 305] width 232 height 18
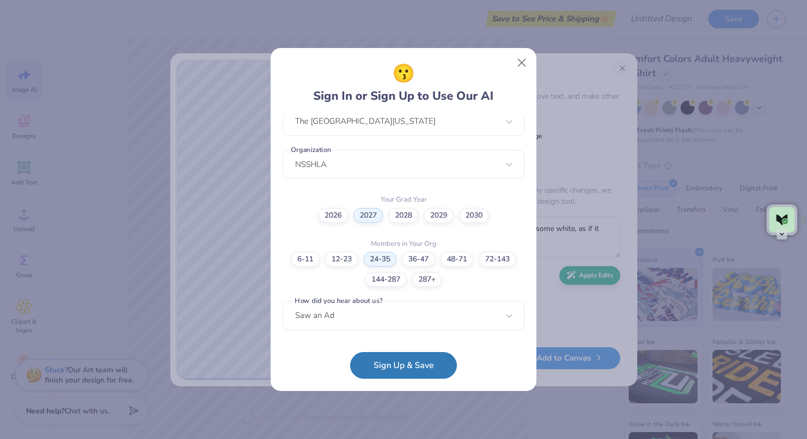
scroll to position [244, 0]
click at [382, 369] on button "Sign Up & Save" at bounding box center [403, 362] width 107 height 27
